Goal: Task Accomplishment & Management: Use online tool/utility

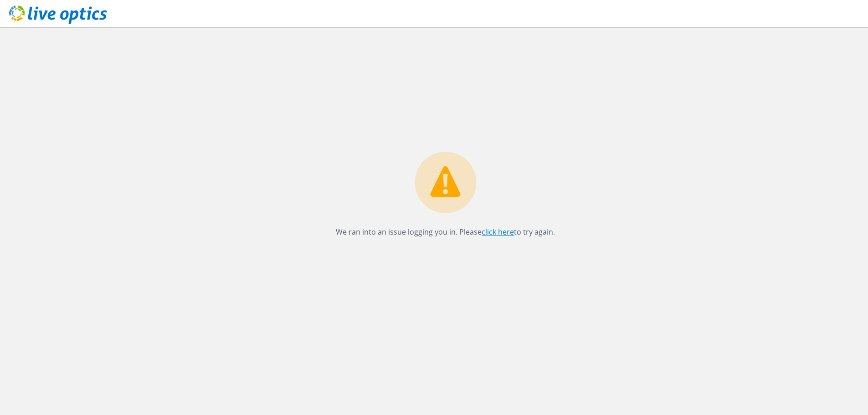
click at [492, 230] on link "click here" at bounding box center [498, 232] width 32 height 10
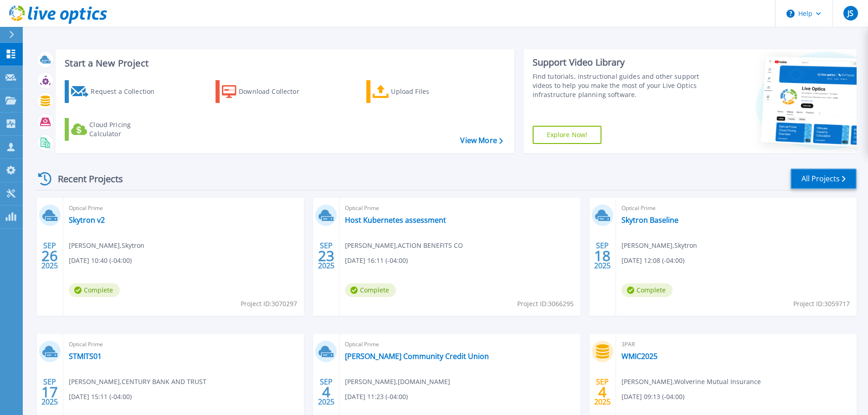
click at [821, 182] on link "All Projects" at bounding box center [823, 179] width 66 height 21
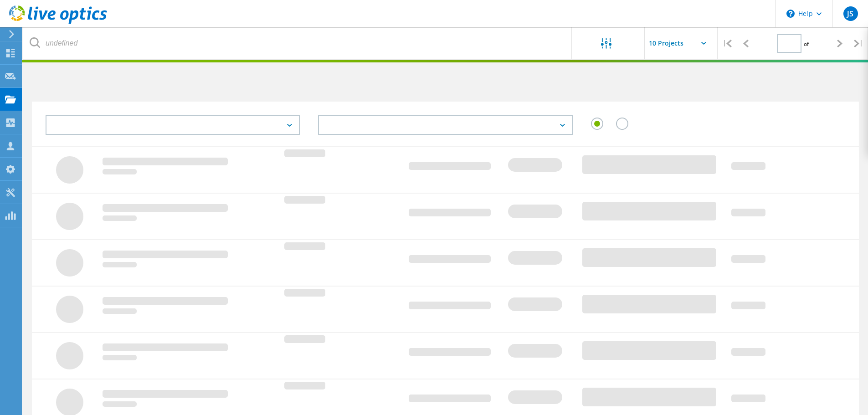
type input "1"
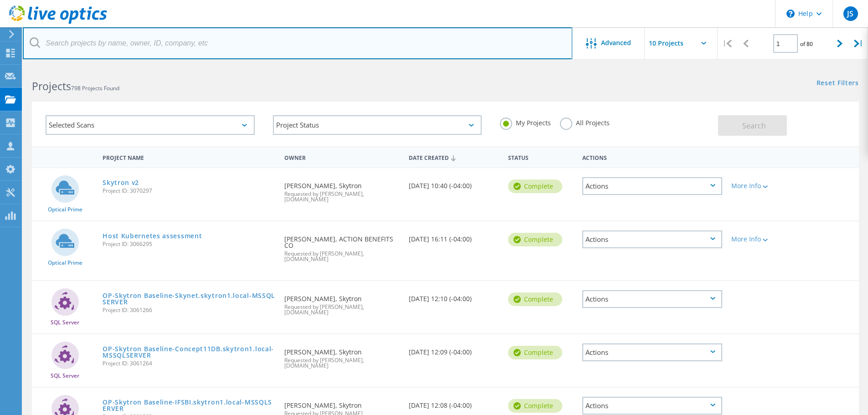
click at [252, 44] on input "text" at bounding box center [297, 43] width 549 height 32
type input "speedrack"
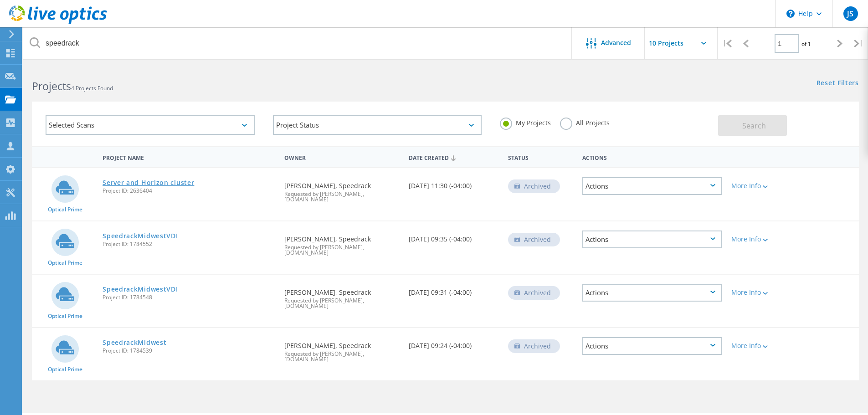
click at [156, 182] on link "Server and Horizon cluster" at bounding box center [149, 183] width 92 height 6
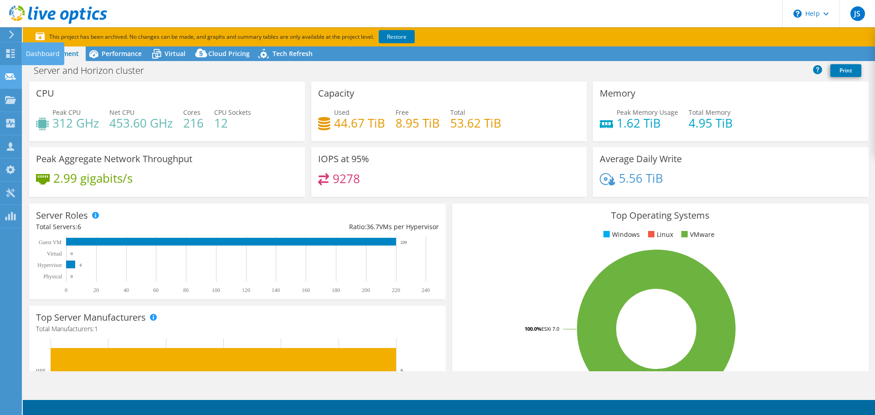
select select "USD"
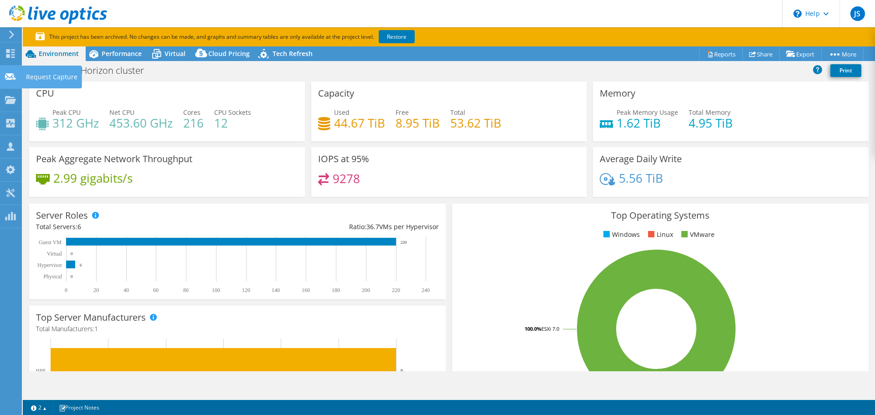
click at [10, 77] on icon at bounding box center [10, 76] width 11 height 9
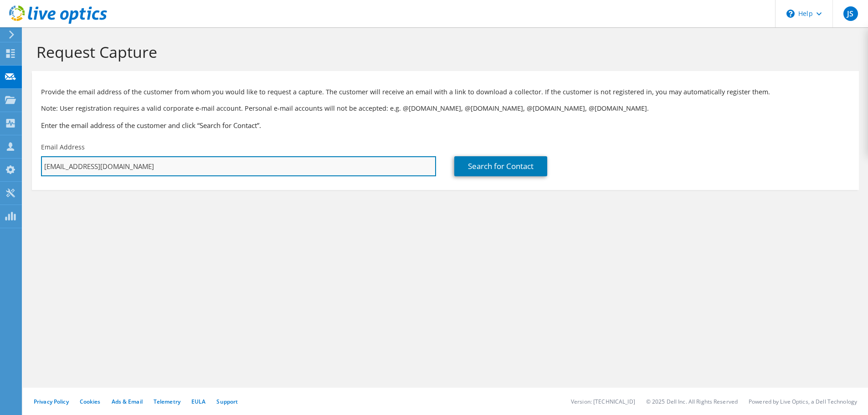
click at [155, 169] on input "[EMAIL_ADDRESS][DOMAIN_NAME]" at bounding box center [238, 166] width 395 height 20
drag, startPoint x: 154, startPoint y: 169, endPoint x: 36, endPoint y: 164, distance: 119.0
click at [36, 164] on div "Email Address jordan.sagorski@trace3.com" at bounding box center [238, 159] width 413 height 43
paste input "tlouks@speedrack.net"
type input "tlouks@speedrack.net"
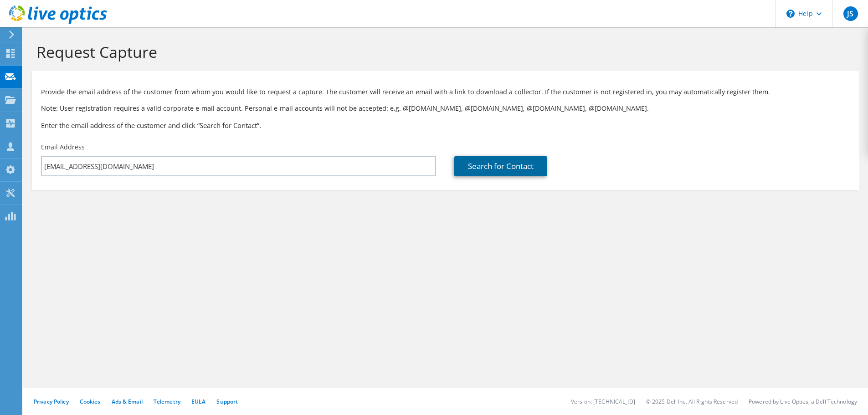
click at [482, 163] on link "Search for Contact" at bounding box center [500, 166] width 93 height 20
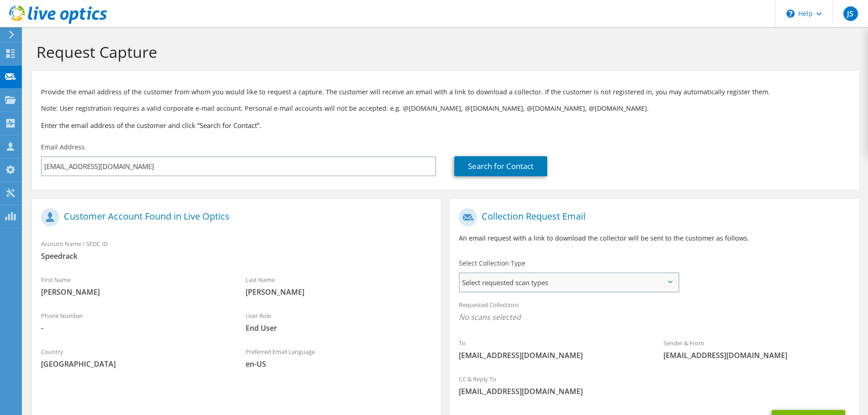
click at [542, 281] on span "Select requested scan types" at bounding box center [569, 282] width 218 height 18
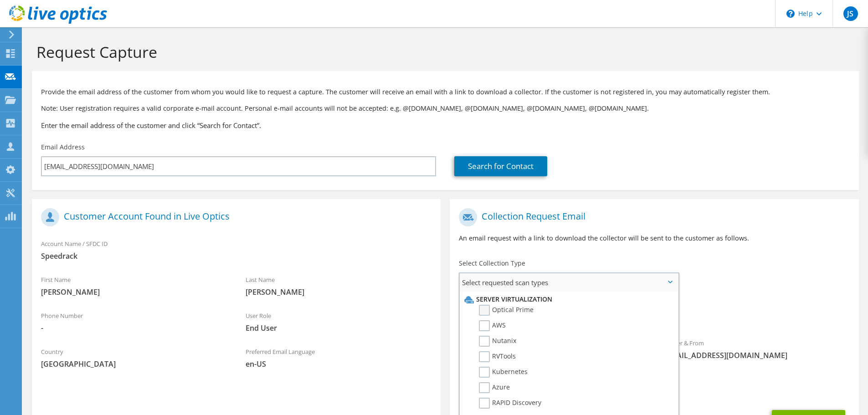
click at [518, 310] on label "Optical Prime" at bounding box center [506, 310] width 55 height 11
click at [0, 0] on input "Optical Prime" at bounding box center [0, 0] width 0 height 0
click at [683, 287] on div "Select Collection Type Select requested scan types Server Virtualization Optica…" at bounding box center [569, 274] width 238 height 41
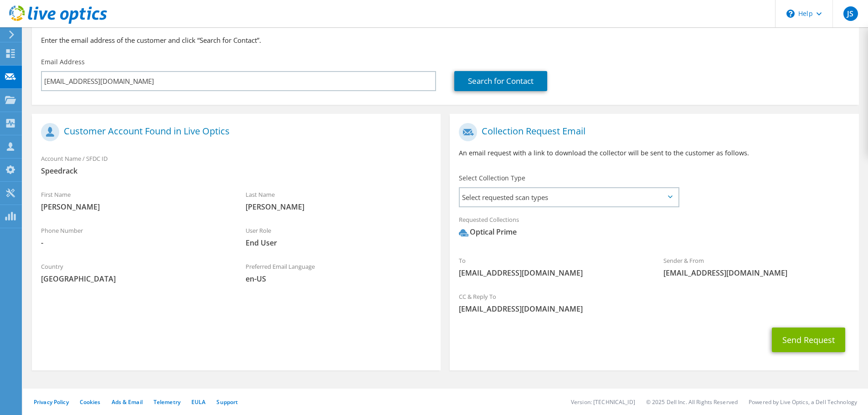
scroll to position [86, 0]
click at [665, 195] on span "Select requested scan types" at bounding box center [569, 196] width 218 height 18
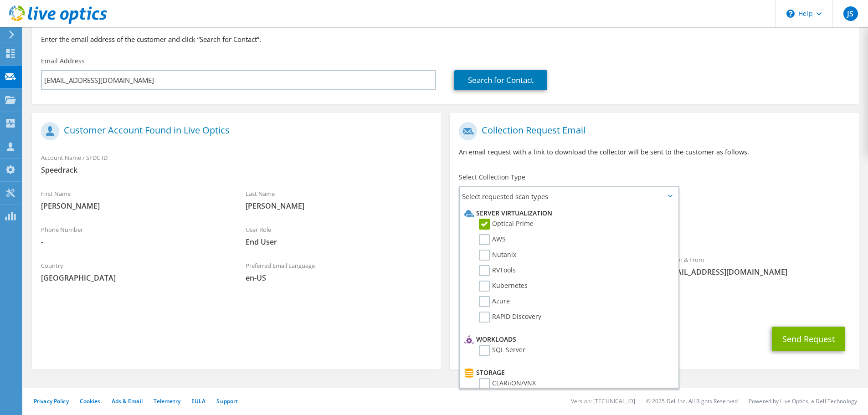
click at [786, 201] on div "To tlouks@speedrack.net Sender & From liveoptics@liveoptics.com" at bounding box center [654, 202] width 409 height 169
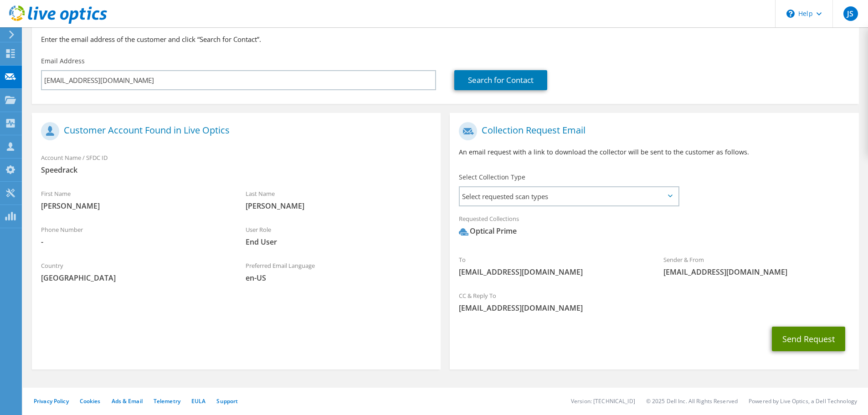
click at [797, 336] on button "Send Request" at bounding box center [808, 339] width 73 height 25
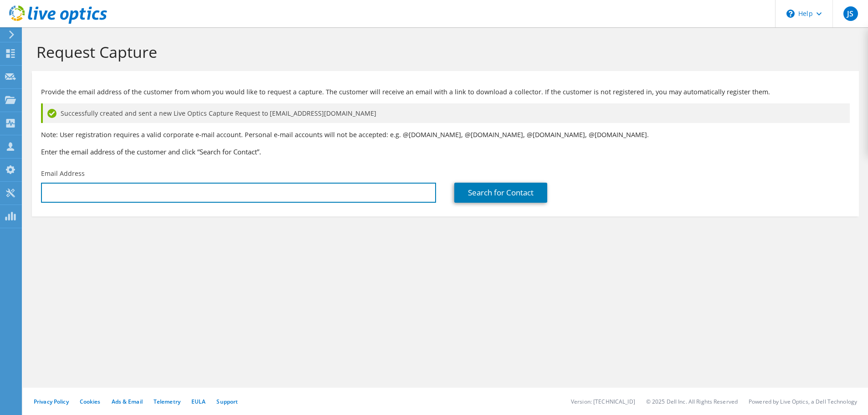
type input "[EMAIL_ADDRESS][DOMAIN_NAME]"
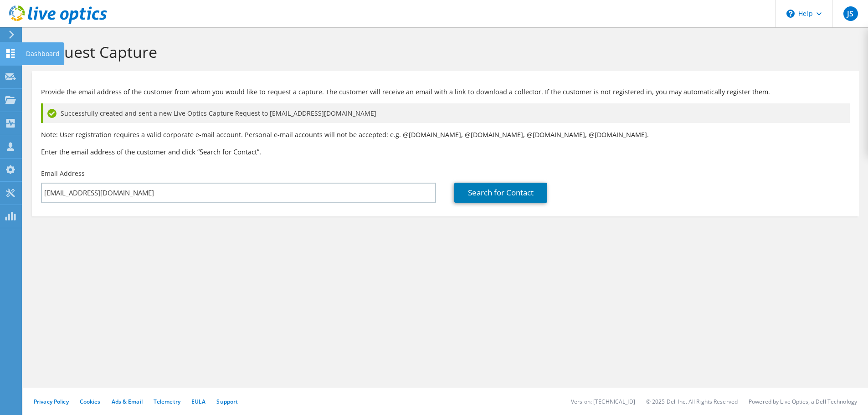
click at [7, 51] on use at bounding box center [10, 53] width 9 height 9
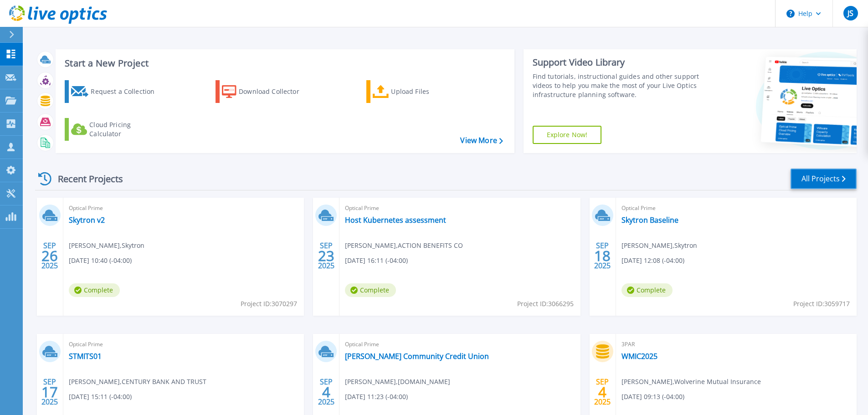
click at [841, 177] on link "All Projects" at bounding box center [823, 179] width 66 height 21
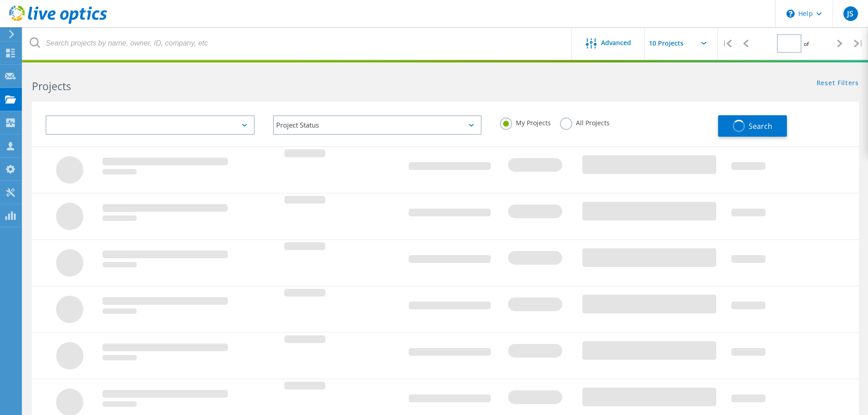
type input "1"
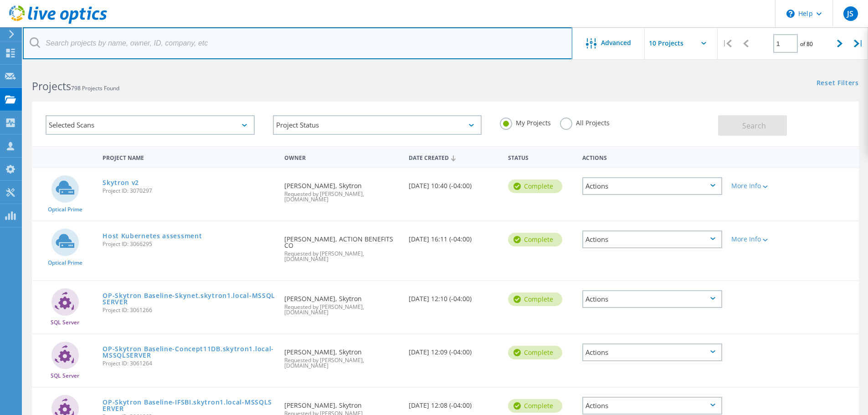
click at [262, 51] on input "text" at bounding box center [297, 43] width 549 height 32
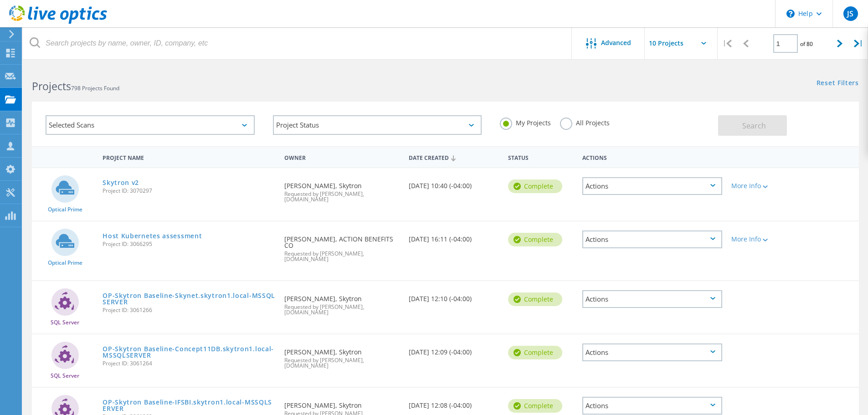
click at [248, 77] on div "Projects 798 Projects Found" at bounding box center [234, 78] width 422 height 24
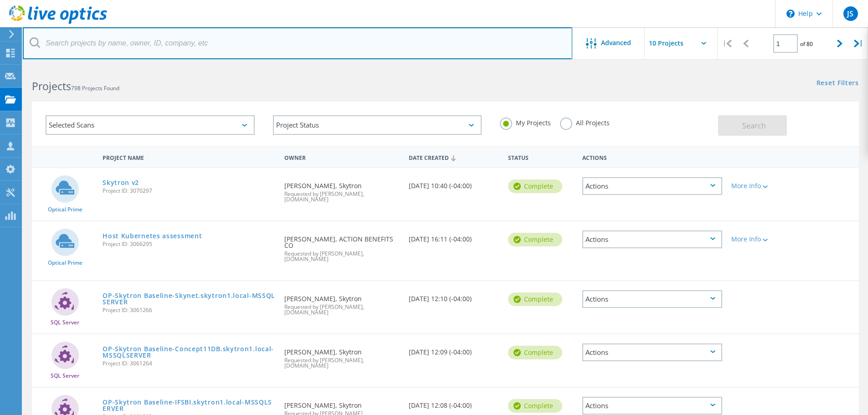
click at [270, 47] on input "text" at bounding box center [297, 43] width 549 height 32
type input "mannatech"
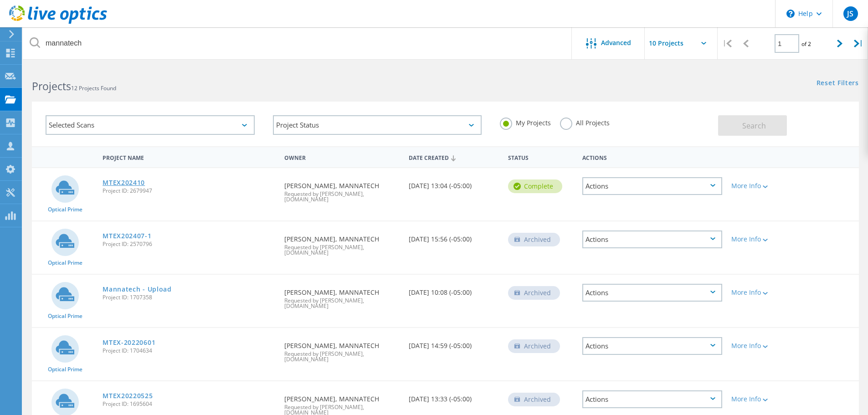
click at [134, 181] on link "MTEX202410" at bounding box center [124, 183] width 42 height 6
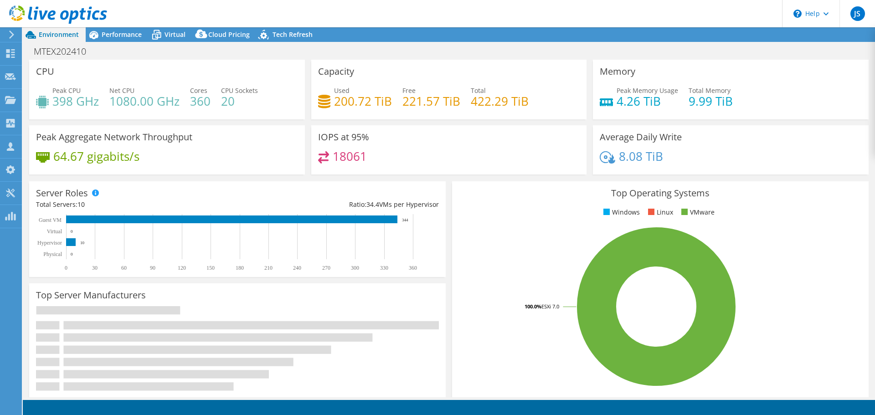
select select "USD"
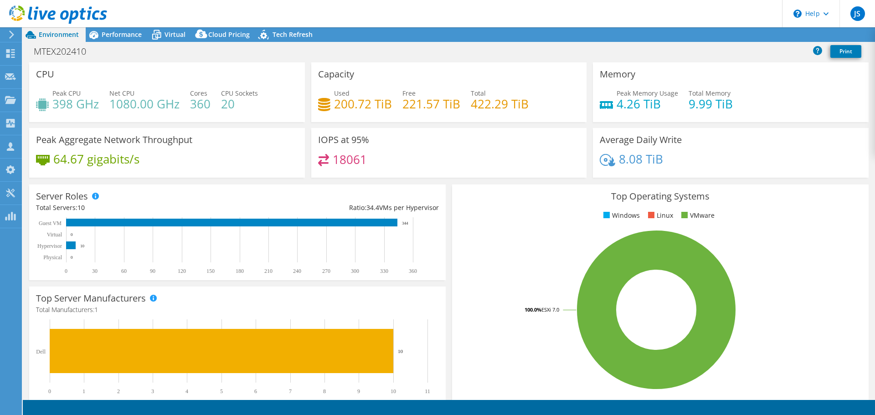
select select "USEast"
click at [110, 36] on span "Performance" at bounding box center [122, 34] width 40 height 9
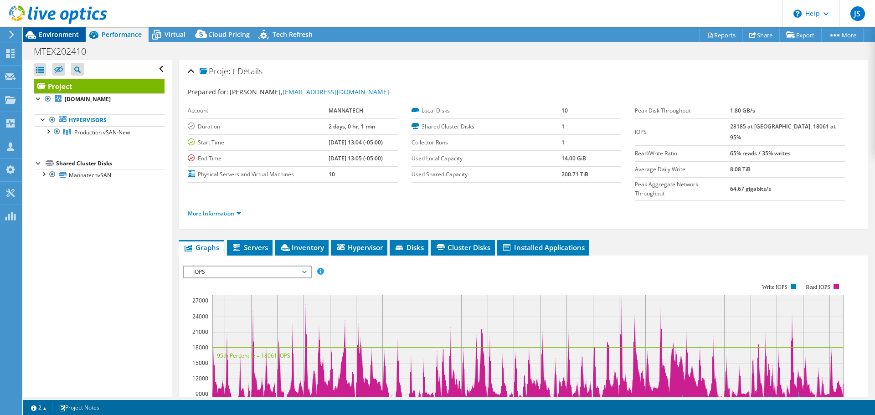
click at [40, 33] on span "Environment" at bounding box center [59, 34] width 40 height 9
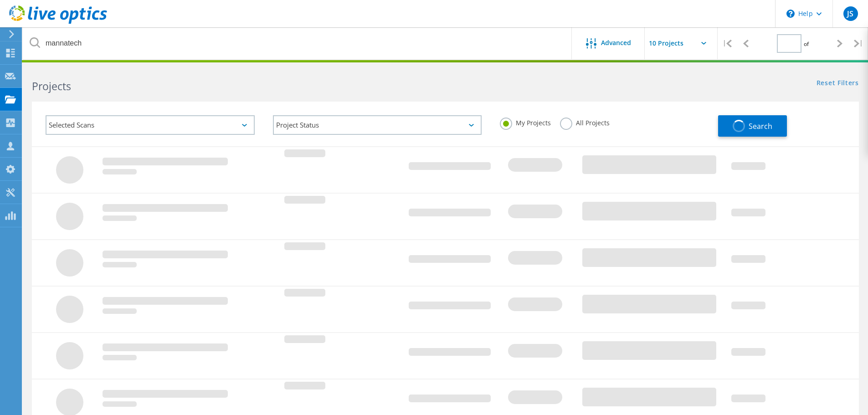
type input "1"
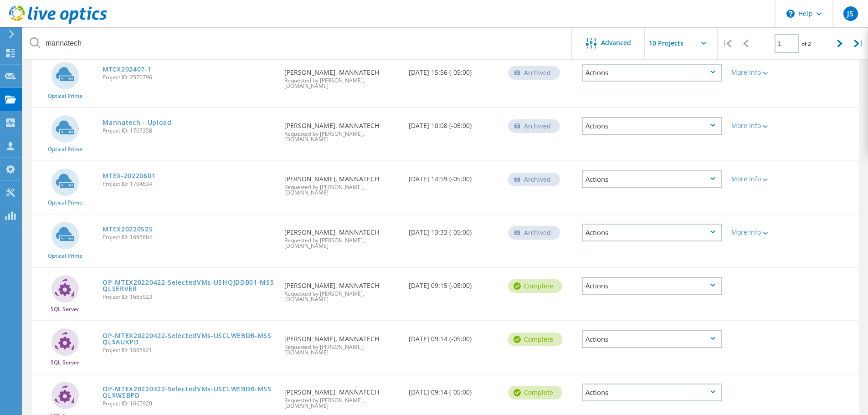
scroll to position [182, 0]
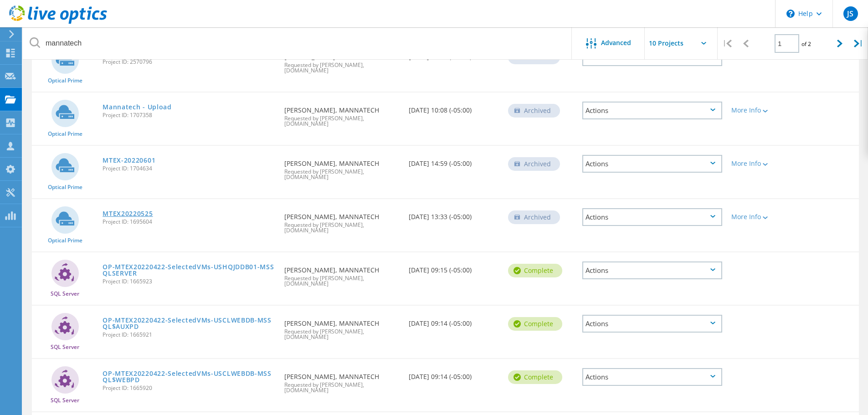
click at [142, 210] on link "MTEX20220525" at bounding box center [128, 213] width 50 height 6
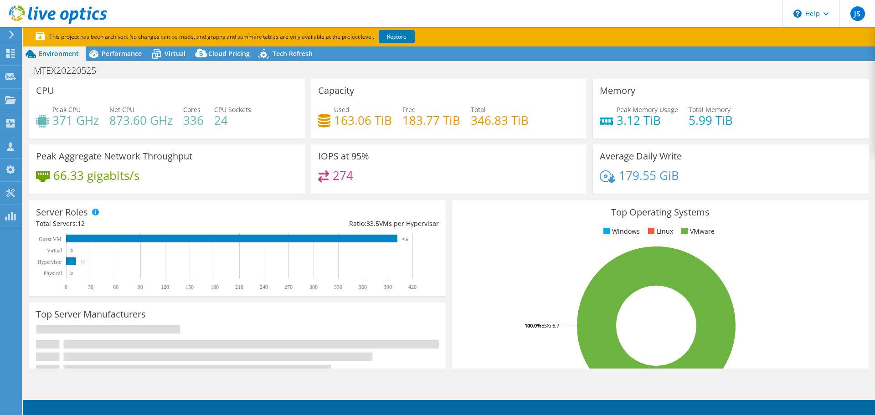
select select "USD"
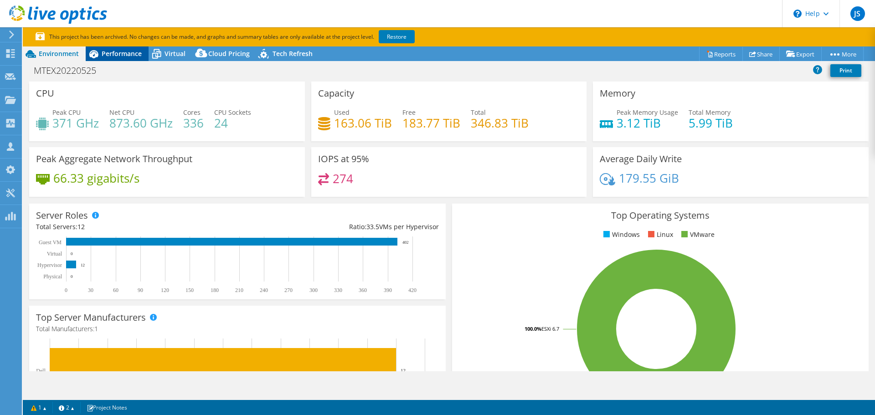
click at [133, 56] on span "Performance" at bounding box center [122, 53] width 40 height 9
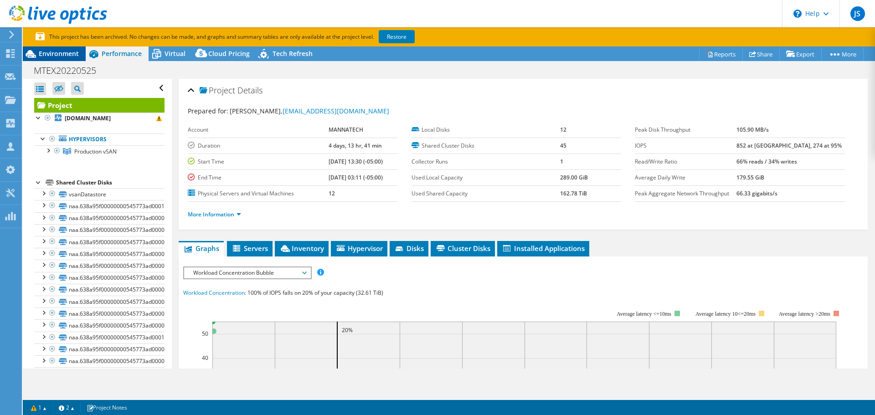
click at [55, 55] on span "Environment" at bounding box center [59, 53] width 40 height 9
